Goal: Task Accomplishment & Management: Complete application form

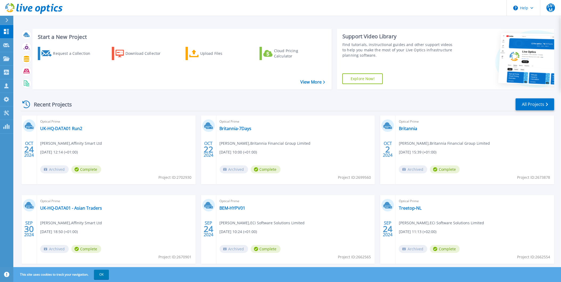
click at [7, 20] on icon at bounding box center [7, 20] width 3 height 4
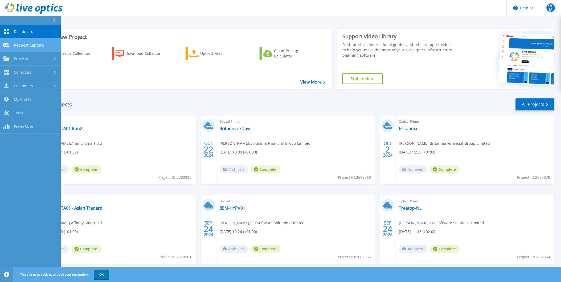
click at [27, 44] on span "Request Capture" at bounding box center [29, 45] width 30 height 5
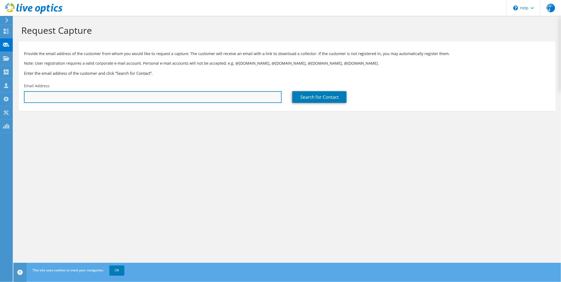
click at [39, 95] on input "text" at bounding box center [153, 97] width 258 height 12
paste input "[EMAIL_ADDRESS][PERSON_NAME][DOMAIN_NAME]"
type input "[EMAIL_ADDRESS][PERSON_NAME][DOMAIN_NAME]"
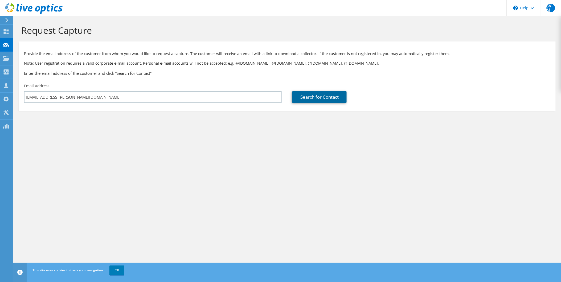
click at [312, 99] on link "Search for Contact" at bounding box center [319, 97] width 54 height 12
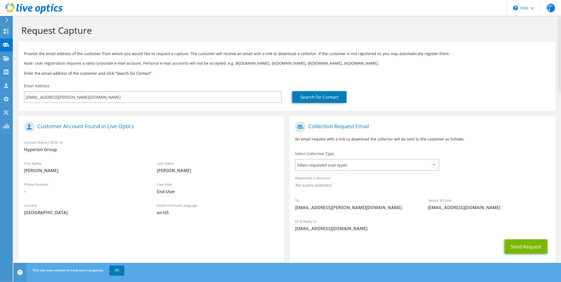
click at [434, 166] on icon at bounding box center [434, 165] width 3 height 2
click at [417, 164] on span "Select requested scan types" at bounding box center [367, 165] width 143 height 11
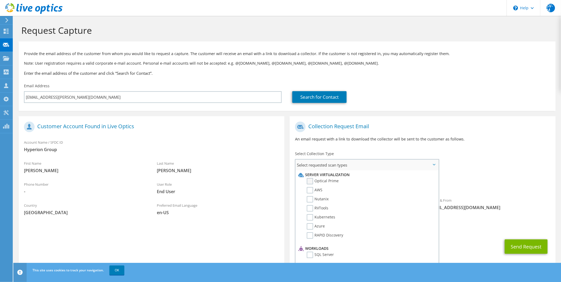
click at [310, 180] on label "Optical Prime" at bounding box center [323, 181] width 32 height 6
click at [0, 0] on input "Optical Prime" at bounding box center [0, 0] width 0 height 0
click at [486, 254] on div "Send Request" at bounding box center [423, 249] width 266 height 20
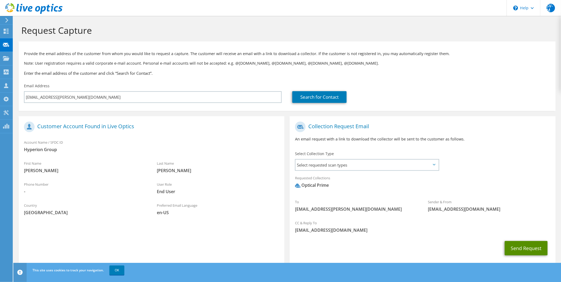
click at [517, 248] on button "Send Request" at bounding box center [526, 248] width 43 height 14
